Goal: Task Accomplishment & Management: Manage account settings

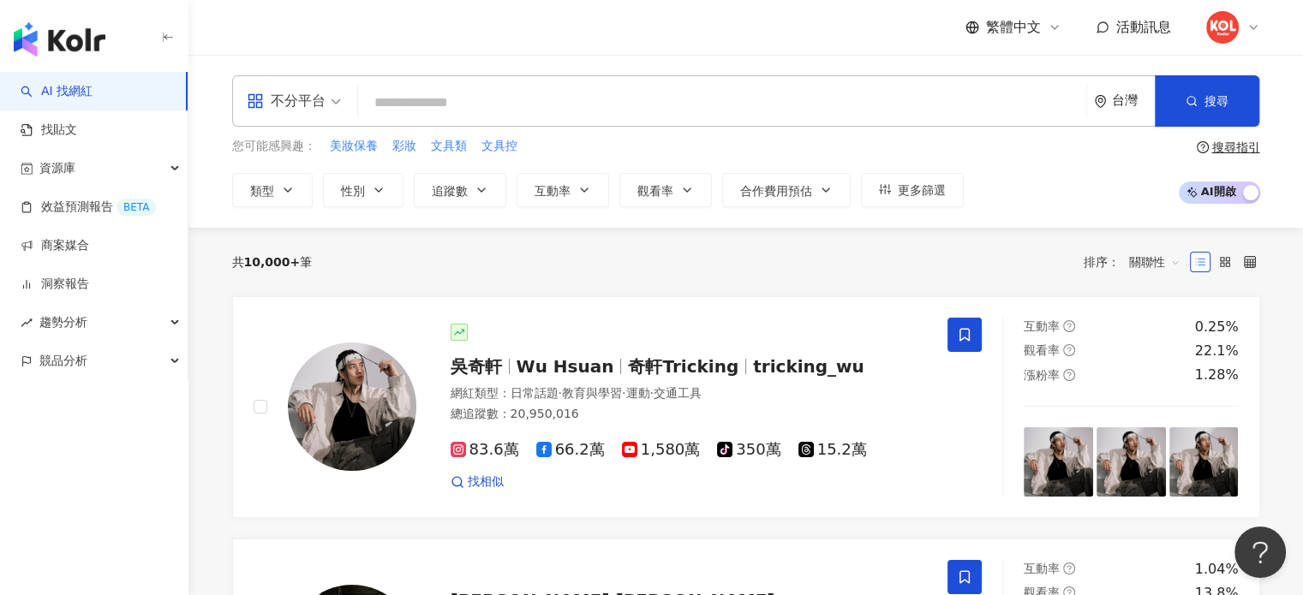
click at [1251, 34] on div at bounding box center [1232, 27] width 55 height 34
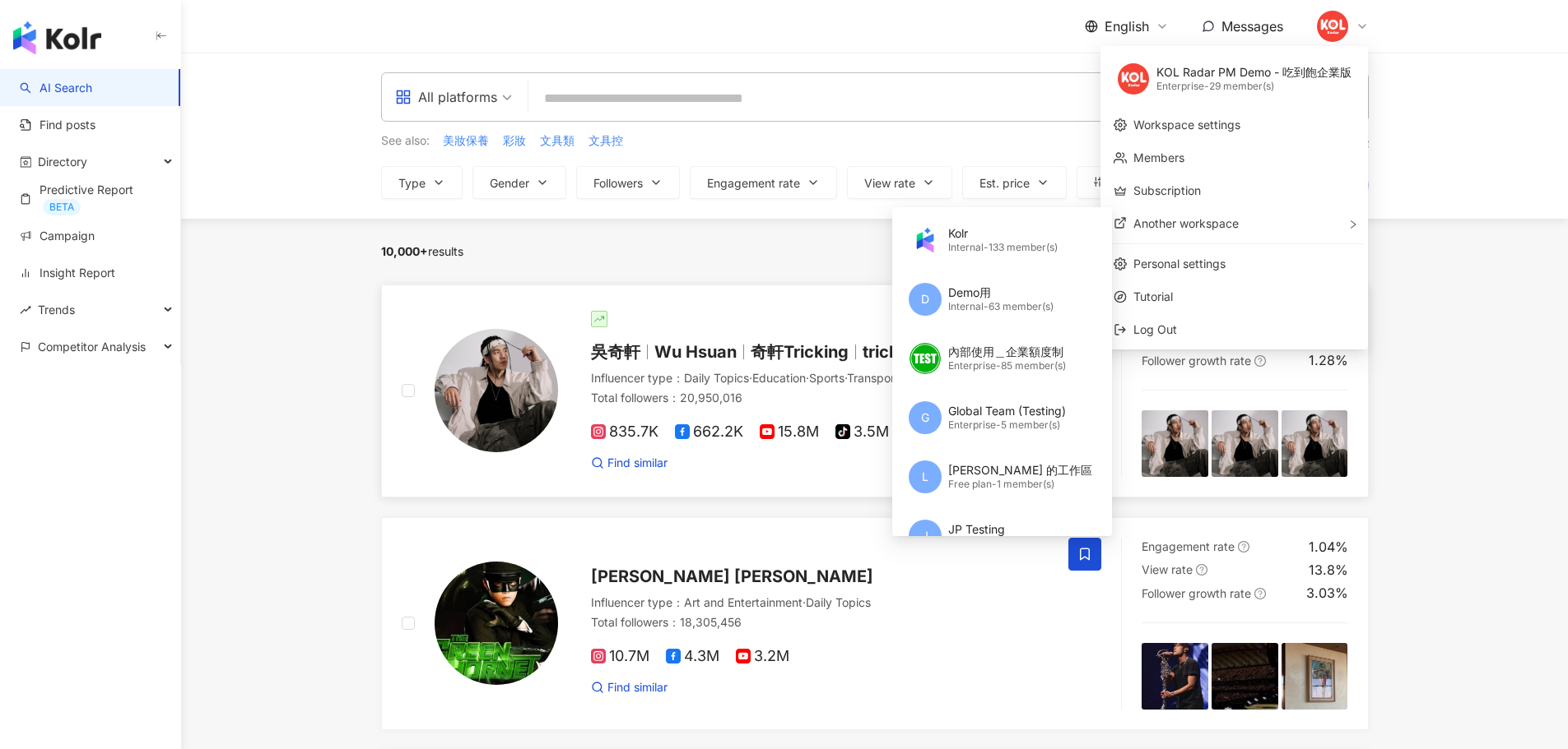
scroll to position [1, 0]
click at [1147, 23] on div "English" at bounding box center [1126, 26] width 84 height 18
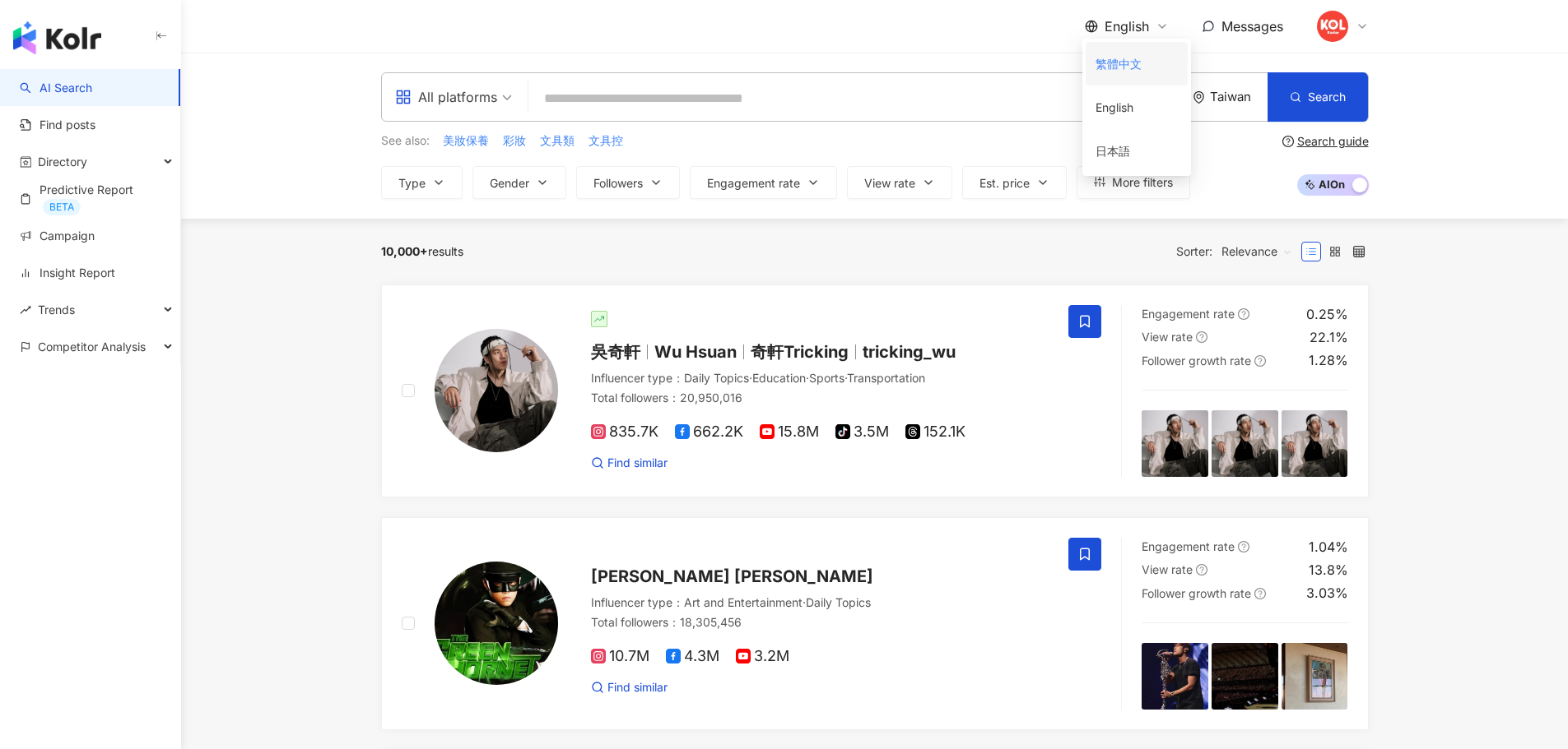
click at [1146, 66] on div "繁體中文" at bounding box center [1137, 63] width 83 height 29
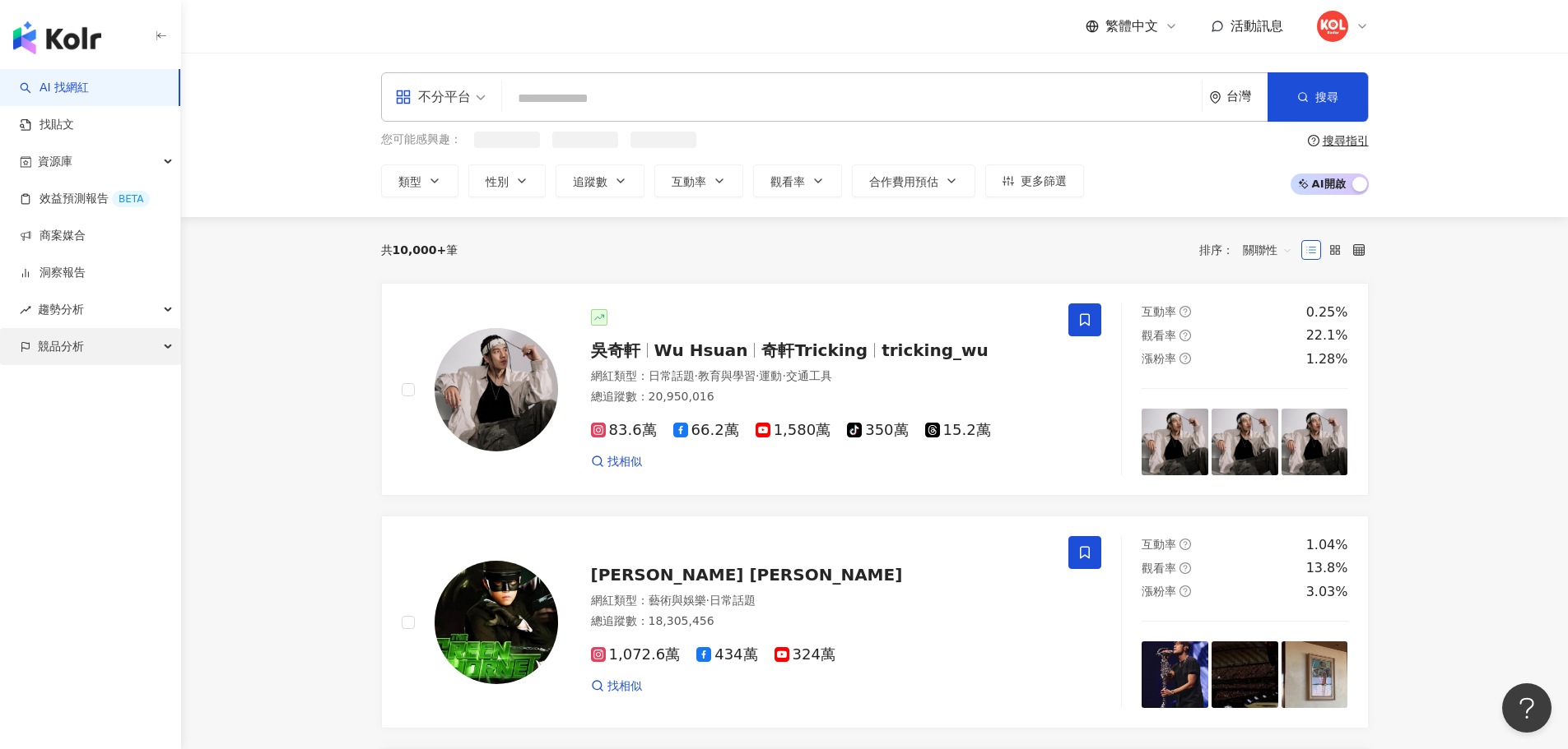
click at [146, 345] on div "競品分析" at bounding box center [90, 347] width 181 height 37
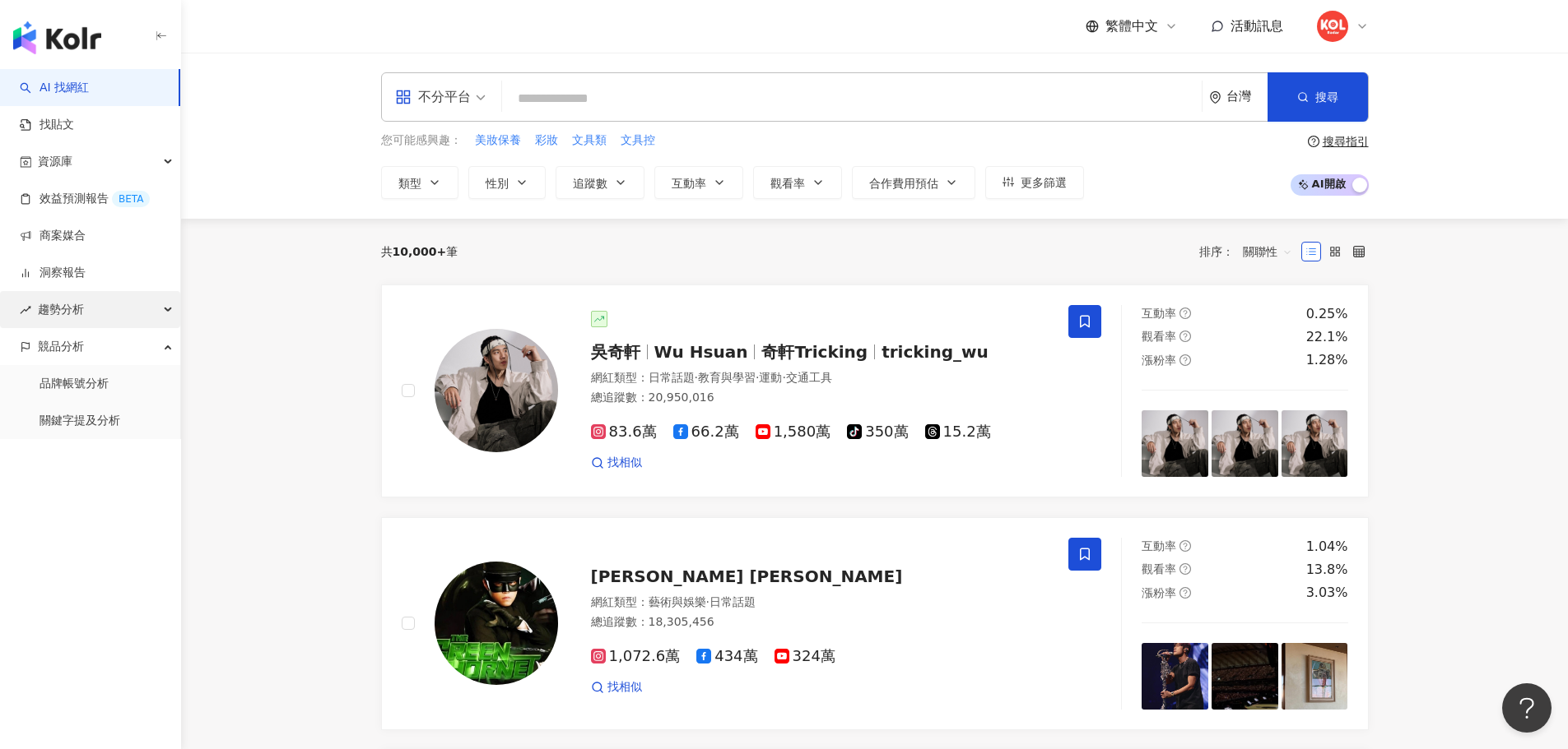
click at [135, 312] on div "趨勢分析" at bounding box center [90, 309] width 181 height 37
click at [1363, 19] on div at bounding box center [1342, 26] width 53 height 33
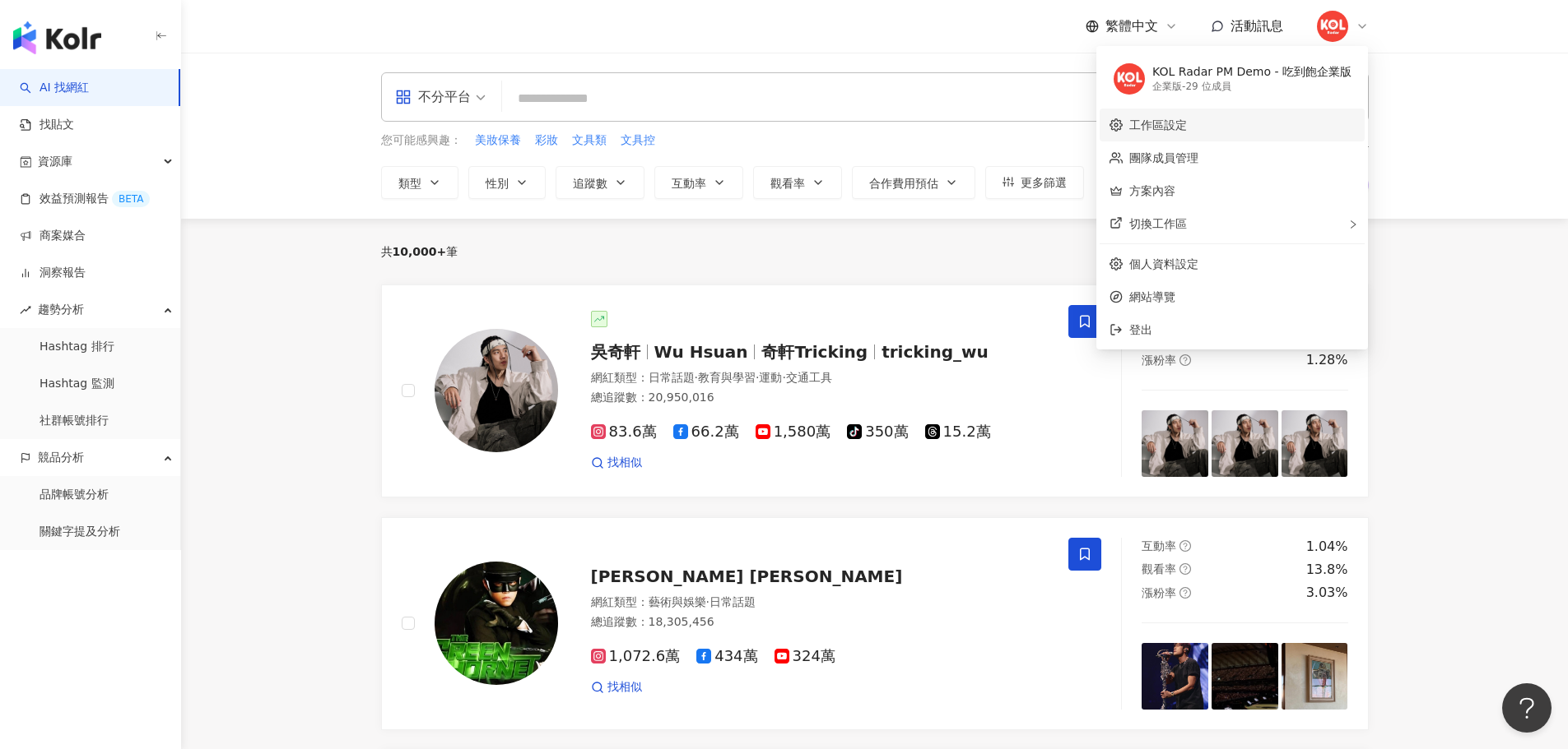
click at [1187, 126] on link "工作區設定" at bounding box center [1158, 125] width 58 height 13
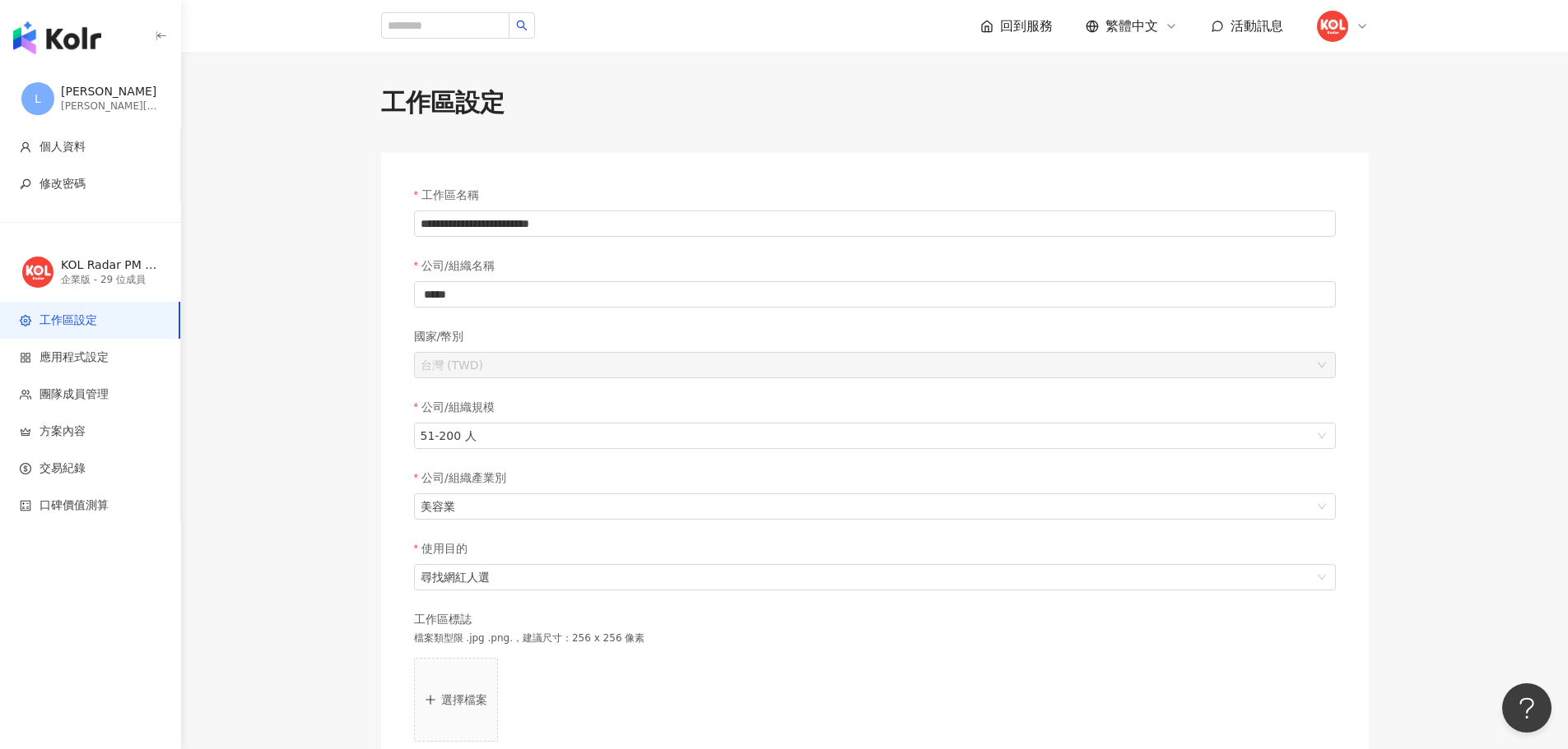
click at [209, 410] on main "**********" at bounding box center [873, 525] width 1386 height 880
